Goal: Navigation & Orientation: Find specific page/section

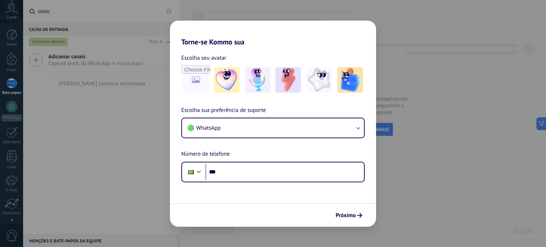
click at [90, 126] on div "Torne-se Kommo sua Escolha seu avatar [PERSON_NAME] sua preferência de suporte …" at bounding box center [273, 123] width 546 height 247
